Goal: Task Accomplishment & Management: Manage account settings

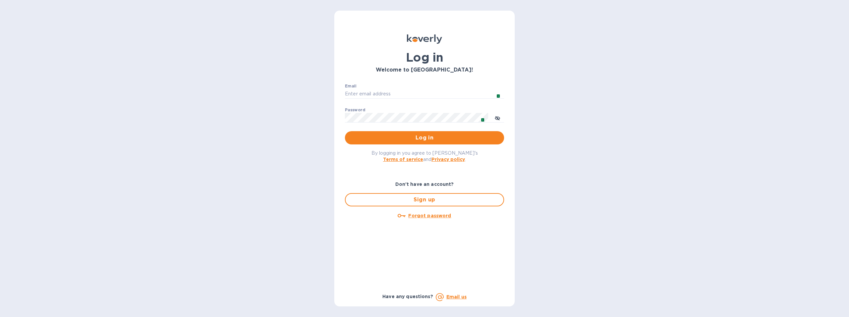
click at [406, 94] on input "Email" at bounding box center [424, 94] width 159 height 10
click at [482, 118] on span "1" at bounding box center [483, 120] width 4 height 4
click at [499, 95] on span "1" at bounding box center [498, 96] width 4 height 4
type input "[EMAIL_ADDRESS][DOMAIN_NAME]"
click at [499, 120] on icon "toggle password visibility" at bounding box center [497, 118] width 4 height 4
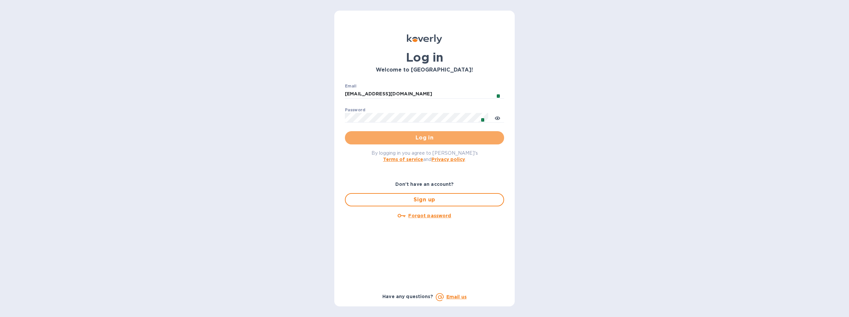
click at [458, 138] on span "Log in" at bounding box center [424, 138] width 149 height 8
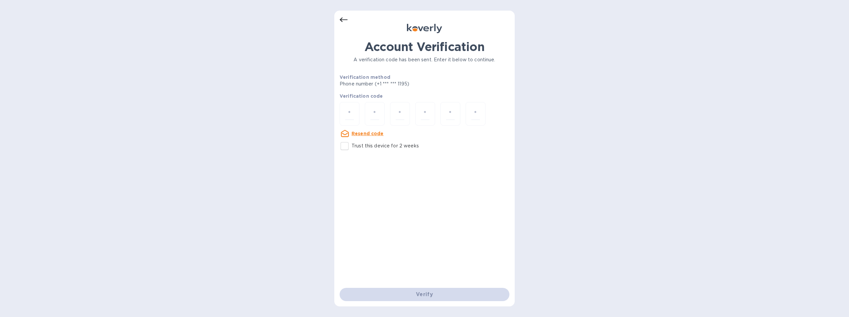
click at [345, 113] on div at bounding box center [349, 114] width 20 height 24
type input "6"
type input "5"
type input "8"
type input "4"
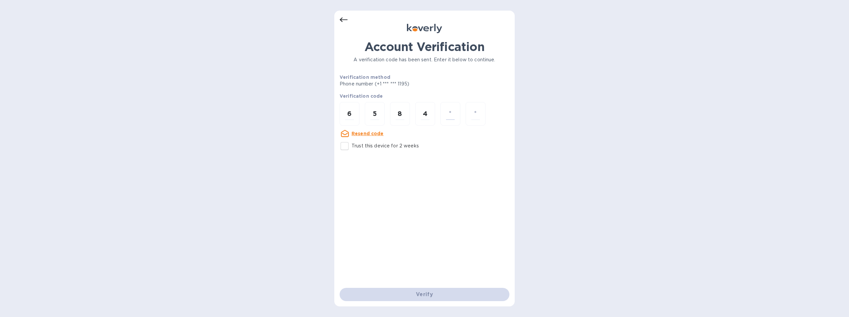
type input "3"
type input "5"
